Goal: Navigation & Orientation: Find specific page/section

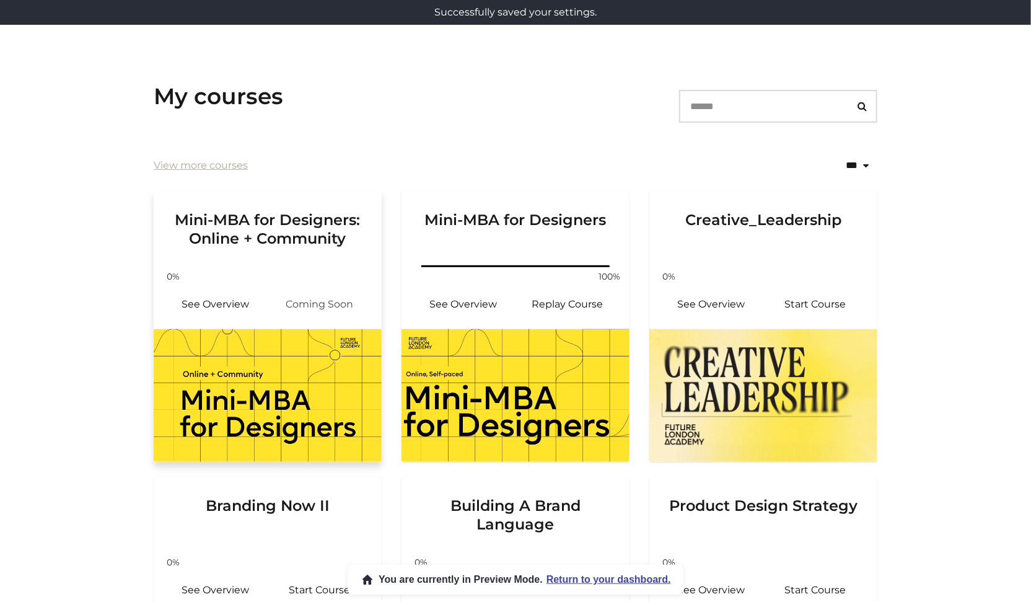
scroll to position [164, 0]
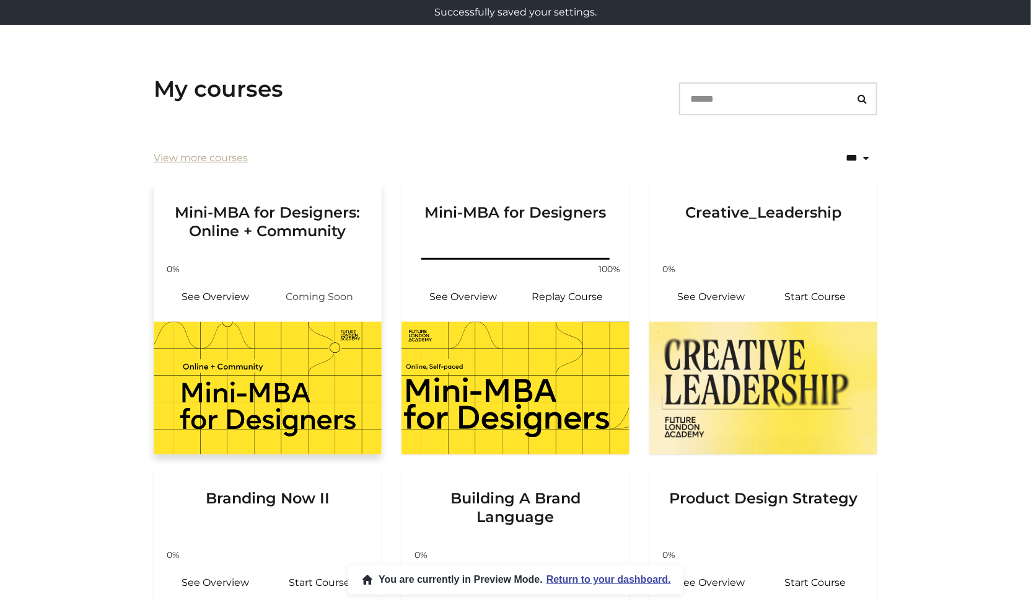
click at [262, 401] on img at bounding box center [268, 388] width 228 height 133
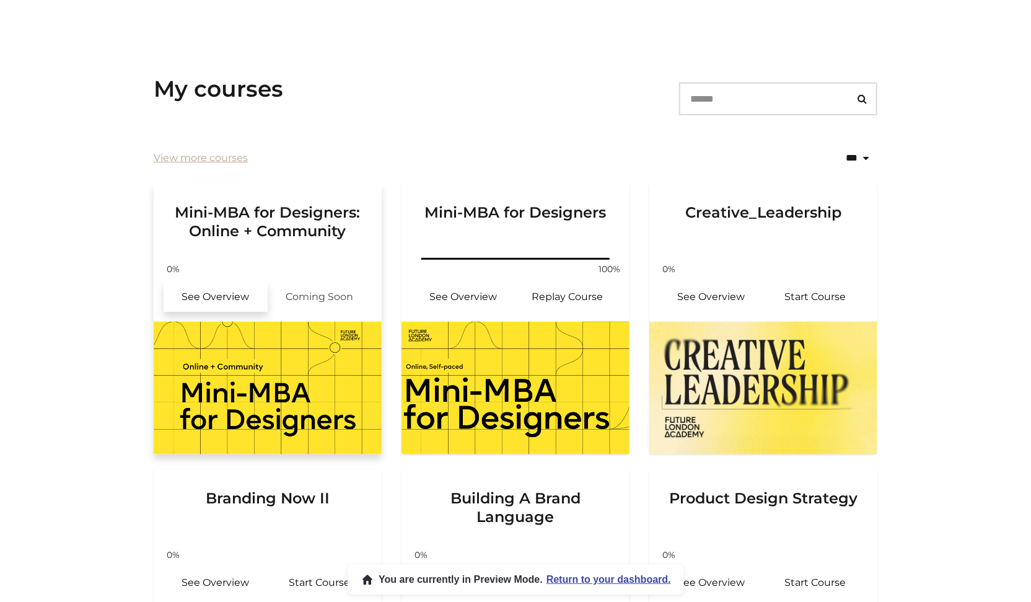
click at [213, 290] on link "See Overview" at bounding box center [216, 297] width 104 height 30
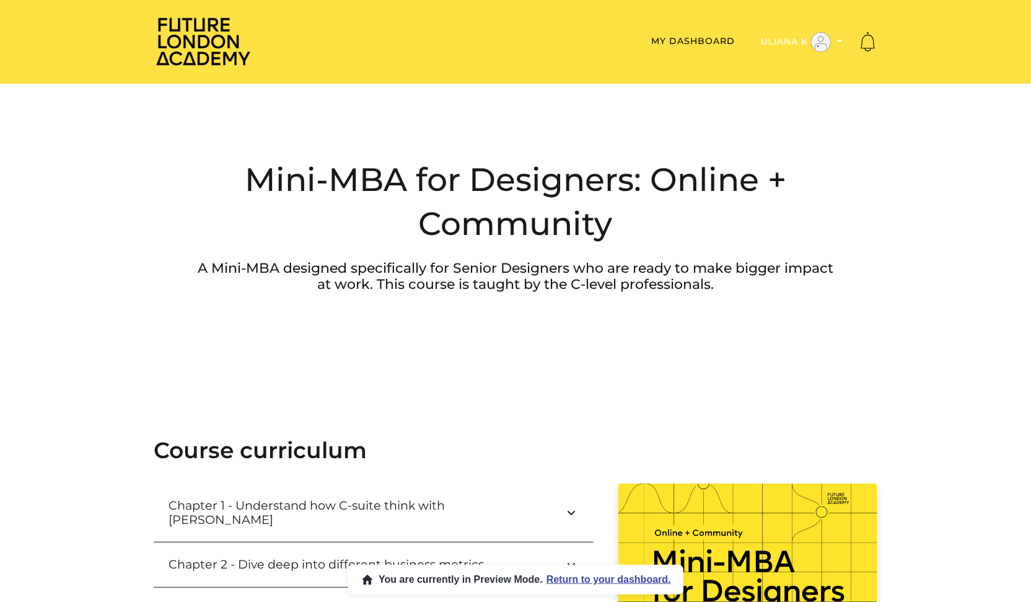
click at [772, 43] on button "Uliana K" at bounding box center [801, 42] width 89 height 21
click at [771, 57] on link "Admin" at bounding box center [801, 62] width 109 height 19
